Goal: Task Accomplishment & Management: Manage account settings

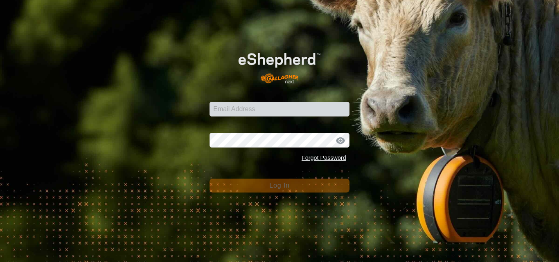
type input "[EMAIL_ADDRESS][DOMAIN_NAME]"
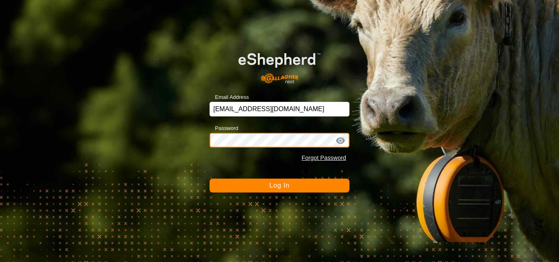
click at [209, 179] on button "Log In" at bounding box center [279, 186] width 140 height 14
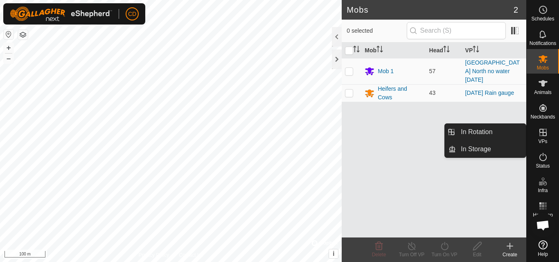
click at [542, 129] on icon at bounding box center [543, 133] width 10 height 10
click at [488, 136] on link "In Rotation" at bounding box center [491, 132] width 70 height 16
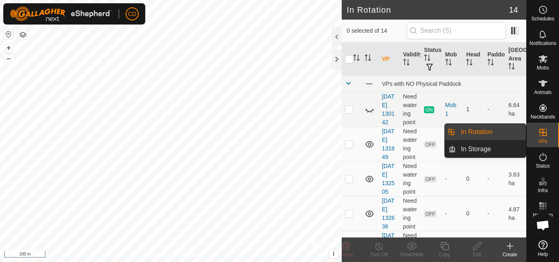
click at [546, 137] on es-virtualpaddocks-svg-icon at bounding box center [542, 132] width 15 height 13
click at [488, 150] on link "In Storage" at bounding box center [491, 149] width 70 height 16
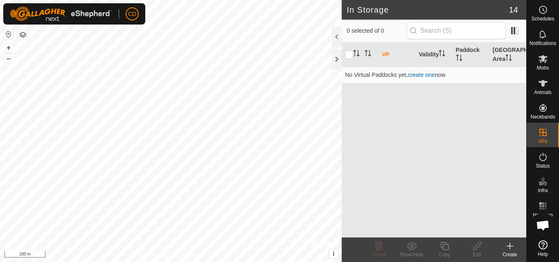
click at [508, 250] on icon at bounding box center [510, 246] width 10 height 10
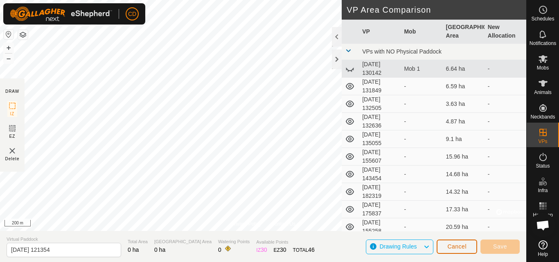
click at [447, 243] on button "Cancel" at bounding box center [456, 247] width 40 height 14
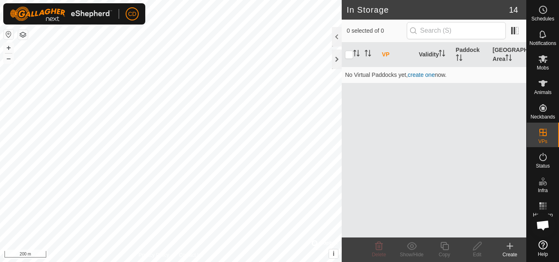
click at [509, 245] on icon at bounding box center [510, 246] width 10 height 10
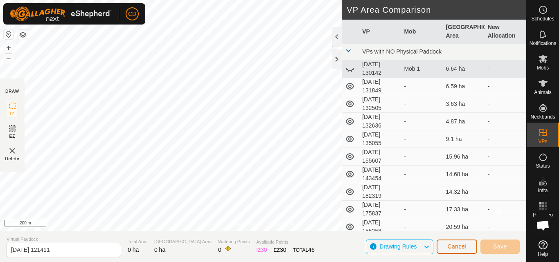
click at [456, 244] on button "Cancel" at bounding box center [456, 247] width 40 height 14
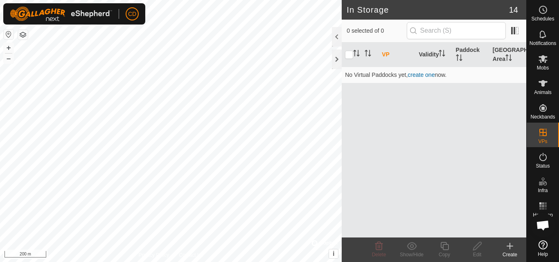
click at [344, 133] on div "In Storage 14 0 selected of 0 VP Validity Paddock Grazing Area No Virtual Paddo…" at bounding box center [263, 131] width 526 height 262
click at [508, 259] on div "Create" at bounding box center [509, 250] width 33 height 25
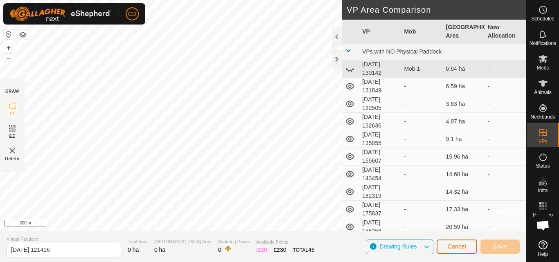
click at [471, 248] on button "Cancel" at bounding box center [456, 247] width 40 height 14
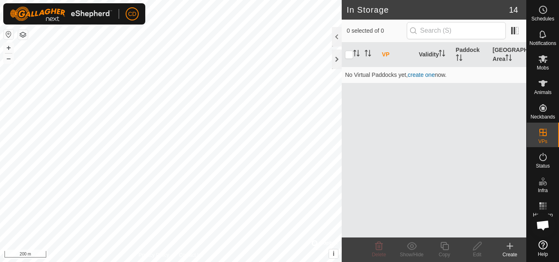
click at [506, 244] on icon at bounding box center [510, 246] width 10 height 10
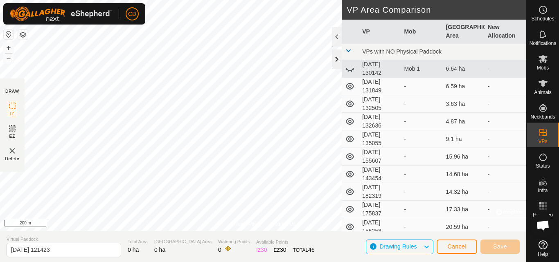
click at [337, 61] on div at bounding box center [337, 59] width 10 height 20
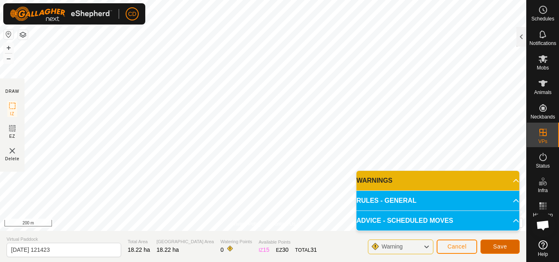
click at [502, 245] on span "Save" at bounding box center [500, 246] width 14 height 7
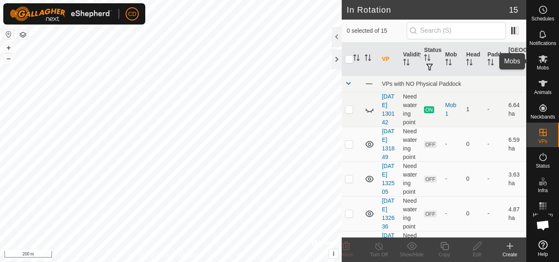
click at [541, 60] on icon at bounding box center [542, 59] width 9 height 8
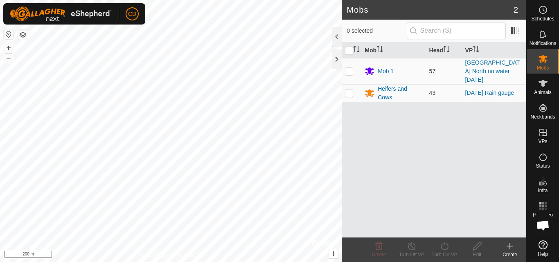
click at [351, 68] on p-checkbox at bounding box center [349, 71] width 8 height 7
checkbox input "true"
click at [441, 245] on icon at bounding box center [443, 246] width 7 height 8
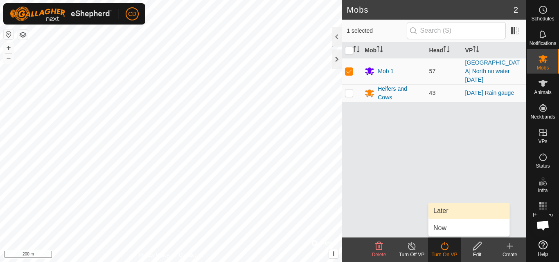
click at [452, 211] on link "Later" at bounding box center [468, 211] width 81 height 16
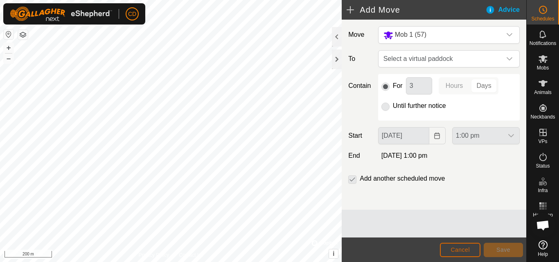
click at [472, 247] on button "Cancel" at bounding box center [460, 250] width 40 height 14
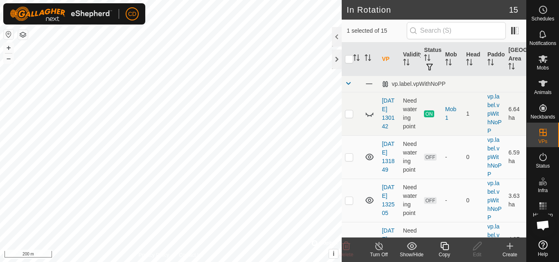
checkbox input "true"
checkbox input "false"
click at [477, 247] on icon at bounding box center [477, 246] width 10 height 10
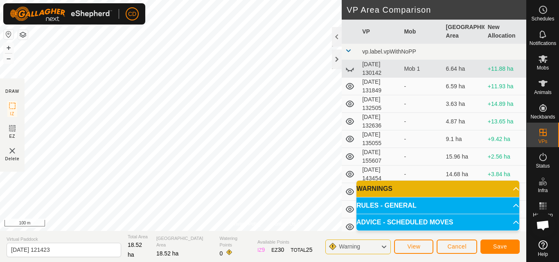
click at [128, 236] on div "Privacy Policy Contact Us Status: OFF Type: Inclusion Zone + – ⇧ i © Mapbox , ©…" at bounding box center [263, 131] width 526 height 262
click at [503, 247] on span "Save" at bounding box center [500, 246] width 14 height 7
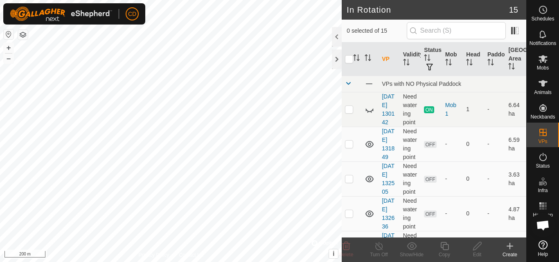
checkbox input "true"
checkbox input "false"
checkbox input "true"
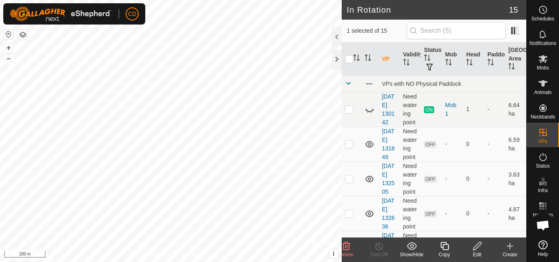
click at [479, 247] on icon at bounding box center [477, 246] width 10 height 10
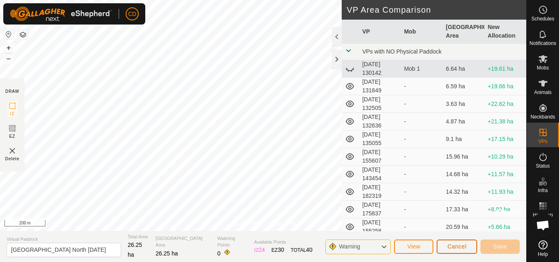
click at [449, 245] on span "Cancel" at bounding box center [456, 246] width 19 height 7
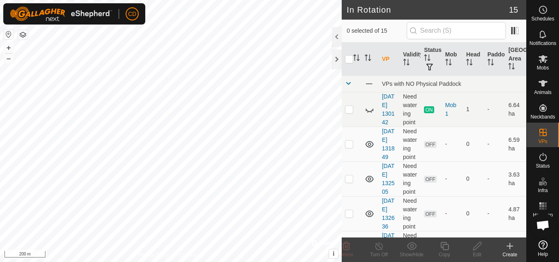
checkbox input "true"
checkbox input "false"
click at [476, 245] on icon at bounding box center [477, 246] width 8 height 8
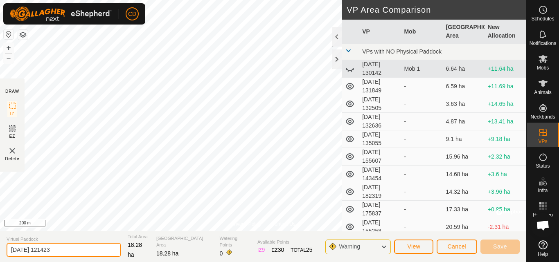
drag, startPoint x: 65, startPoint y: 249, endPoint x: 40, endPoint y: 253, distance: 24.8
click at [40, 253] on input "[DATE] 121423" at bounding box center [64, 250] width 115 height 14
type input "2"
type input "Twin Dam Smaller"
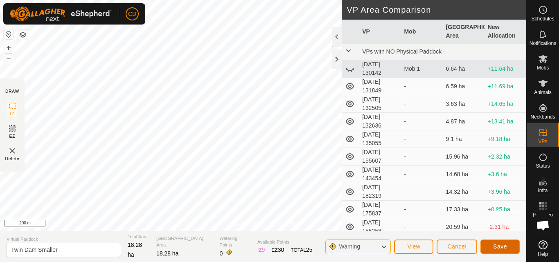
click at [502, 243] on span "Save" at bounding box center [500, 246] width 14 height 7
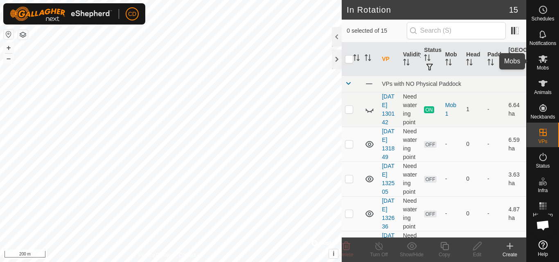
click at [554, 59] on div "Mobs" at bounding box center [542, 61] width 32 height 25
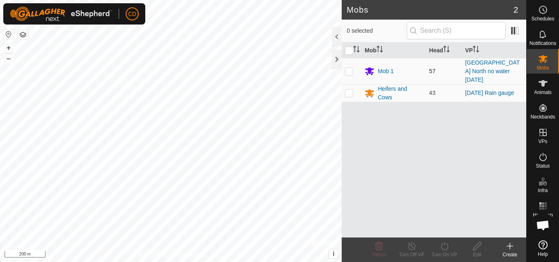
click at [347, 68] on p-checkbox at bounding box center [349, 71] width 8 height 7
checkbox input "true"
click at [440, 248] on icon at bounding box center [444, 246] width 10 height 10
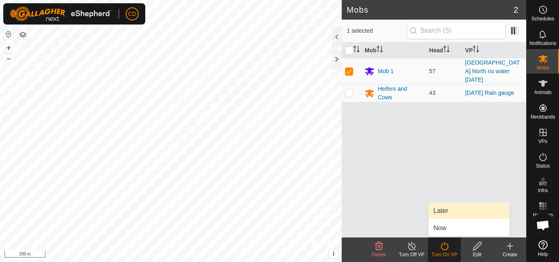
click at [446, 216] on link "Later" at bounding box center [468, 211] width 81 height 16
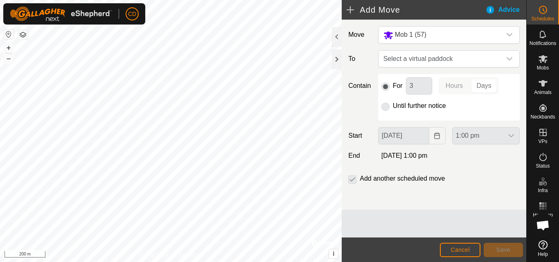
click at [388, 107] on p-radiobutton at bounding box center [385, 106] width 8 height 10
click at [413, 67] on span "Select a virtual paddock" at bounding box center [440, 59] width 121 height 16
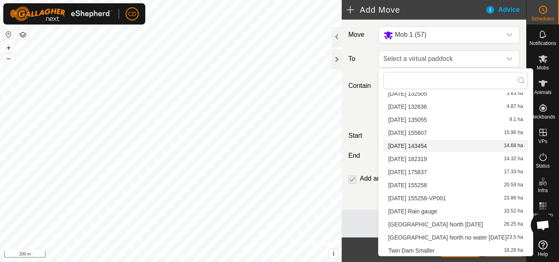
scroll to position [51, 0]
click at [427, 250] on li "Twin Dam Smaller 18.28 ha" at bounding box center [455, 250] width 144 height 12
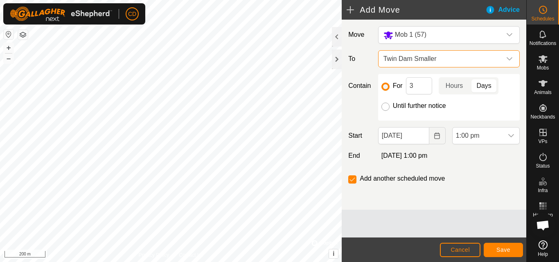
click at [388, 106] on input "Until further notice" at bounding box center [385, 107] width 8 height 8
radio input "true"
checkbox input "false"
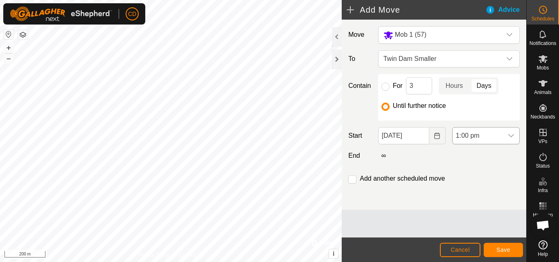
click at [482, 136] on span "1:00 pm" at bounding box center [477, 136] width 50 height 16
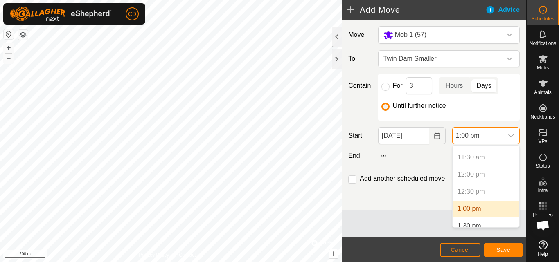
scroll to position [416, 0]
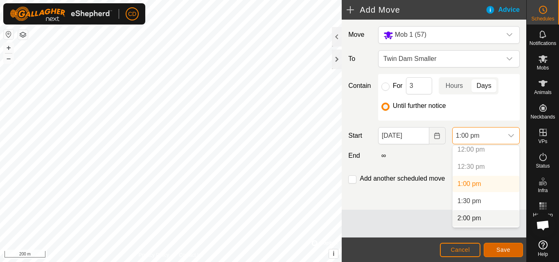
click at [496, 248] on button "Save" at bounding box center [502, 250] width 39 height 14
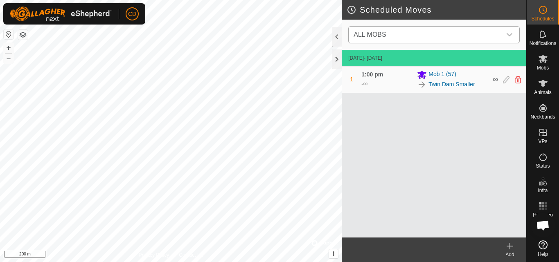
click at [504, 34] on div "dropdown trigger" at bounding box center [509, 35] width 16 height 16
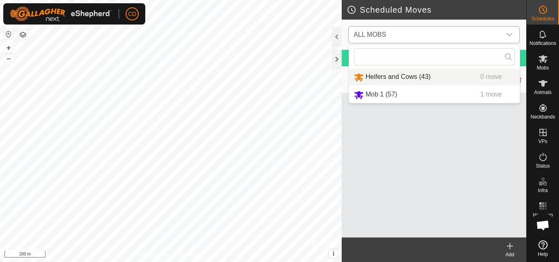
click at [503, 34] on div "dropdown trigger" at bounding box center [509, 35] width 16 height 16
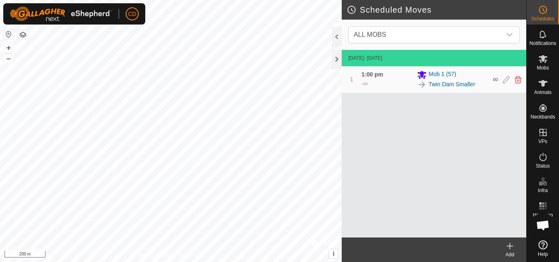
click at [126, 262] on html "CD Schedules Notifications Mobs Animals Neckbands VPs Status Infra Heatmap Help…" at bounding box center [279, 131] width 559 height 262
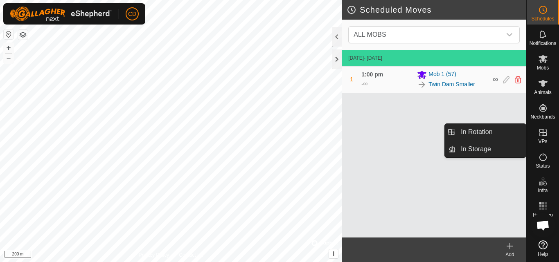
click at [547, 139] on span "VPs" at bounding box center [542, 141] width 9 height 5
click at [542, 134] on icon at bounding box center [542, 132] width 7 height 7
click at [492, 136] on link "In Rotation" at bounding box center [491, 132] width 70 height 16
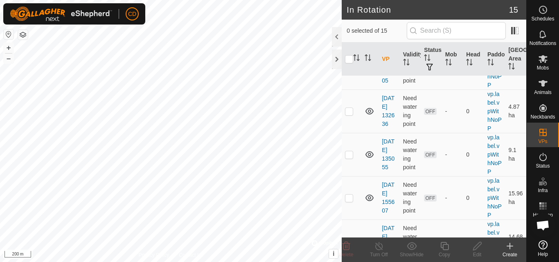
scroll to position [0, 0]
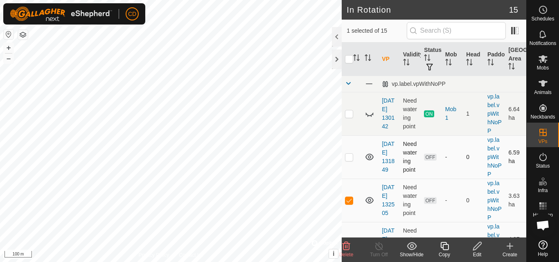
checkbox input "false"
checkbox input "true"
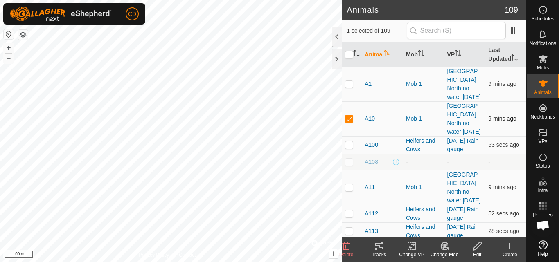
click at [349, 119] on p-checkbox at bounding box center [349, 118] width 8 height 7
checkbox input "false"
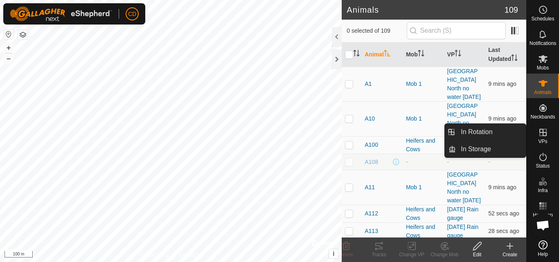
click at [545, 135] on icon at bounding box center [543, 133] width 10 height 10
click at [544, 133] on icon at bounding box center [543, 133] width 10 height 10
click at [498, 132] on link "In Rotation" at bounding box center [491, 132] width 70 height 16
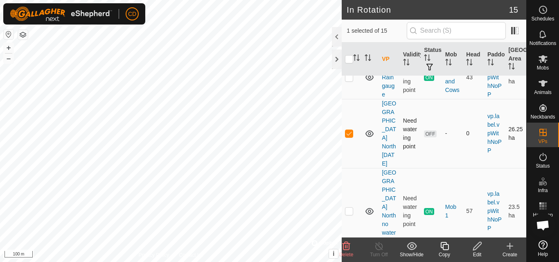
scroll to position [541, 0]
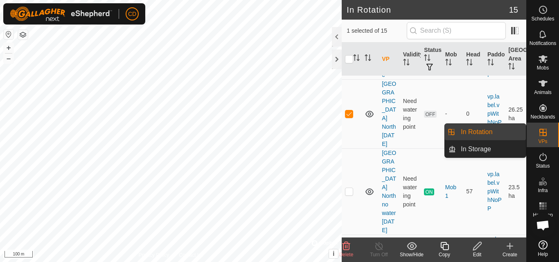
click at [547, 135] on icon at bounding box center [543, 133] width 10 height 10
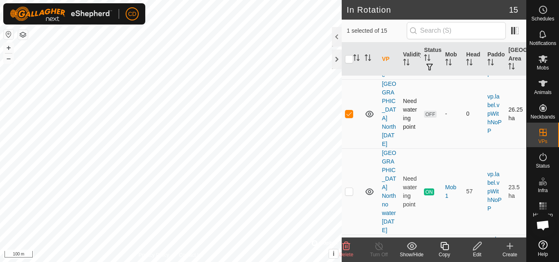
click at [349, 117] on p-checkbox at bounding box center [349, 113] width 8 height 7
checkbox input "false"
